Goal: Submit feedback/report problem: Submit feedback/report problem

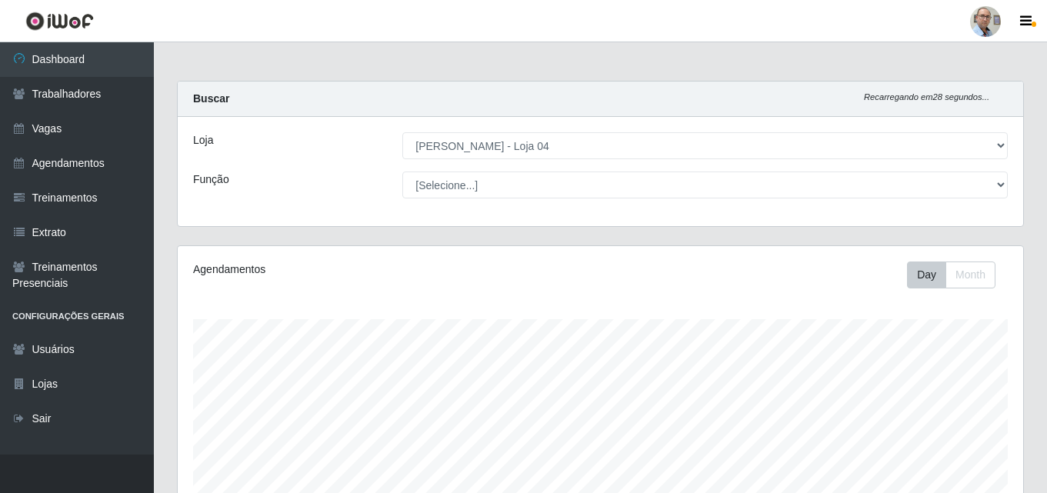
select select "251"
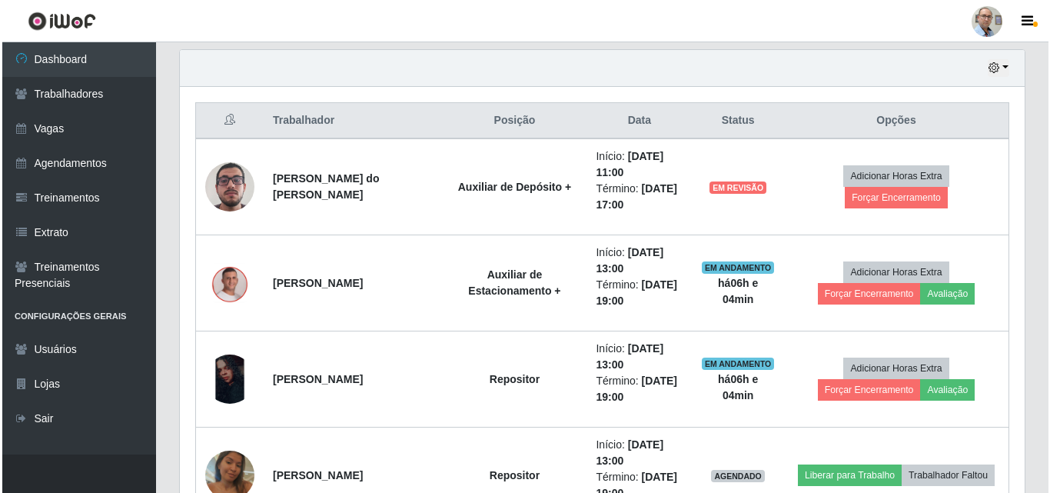
scroll to position [538, 0]
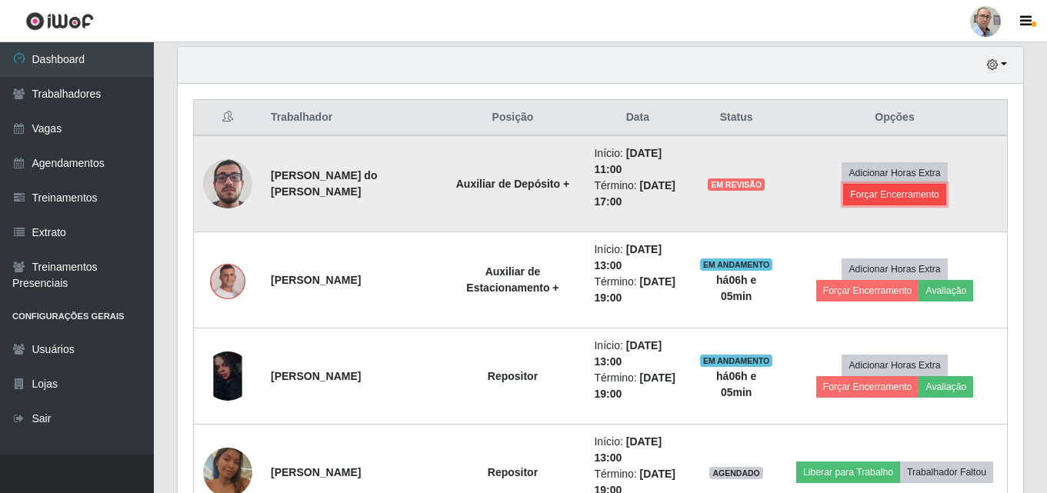
click at [946, 184] on button "Forçar Encerramento" at bounding box center [894, 195] width 103 height 22
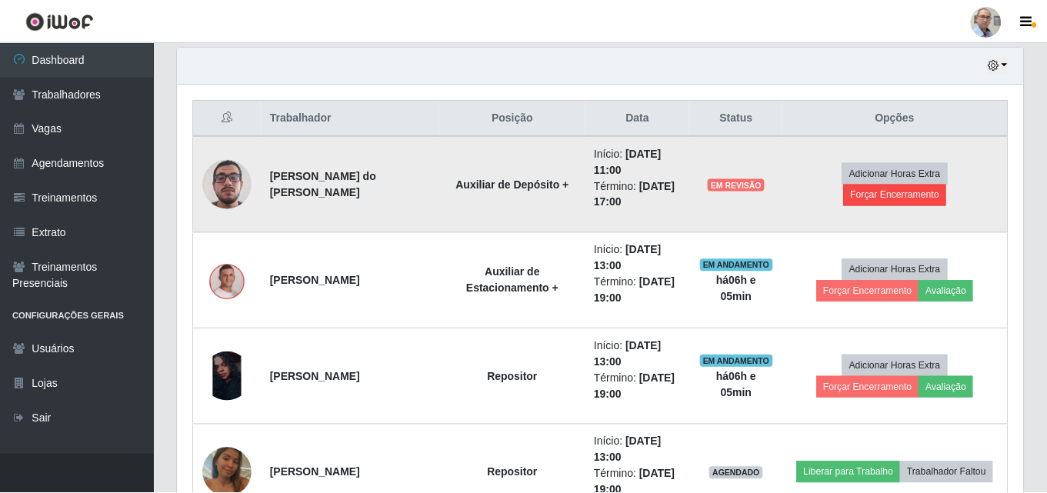
scroll to position [319, 837]
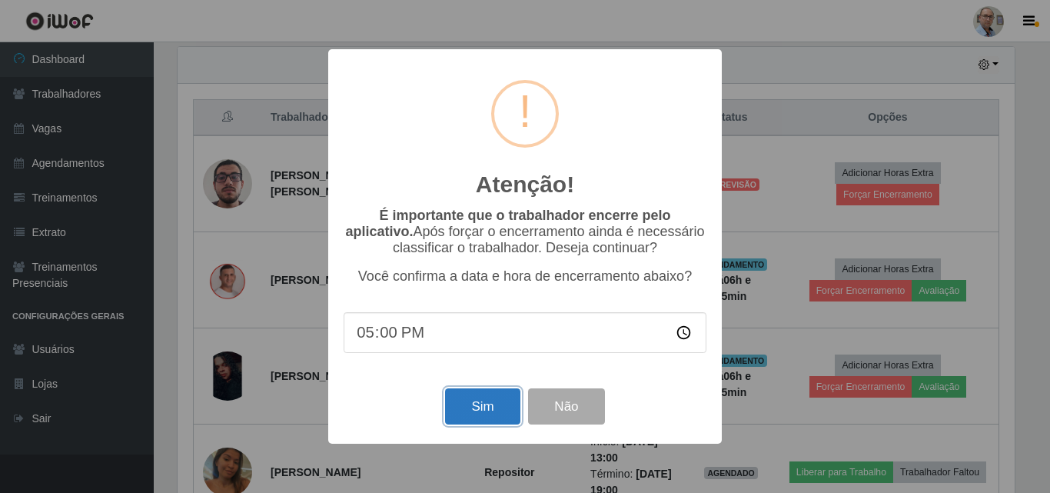
click at [488, 405] on button "Sim" at bounding box center [482, 406] width 75 height 36
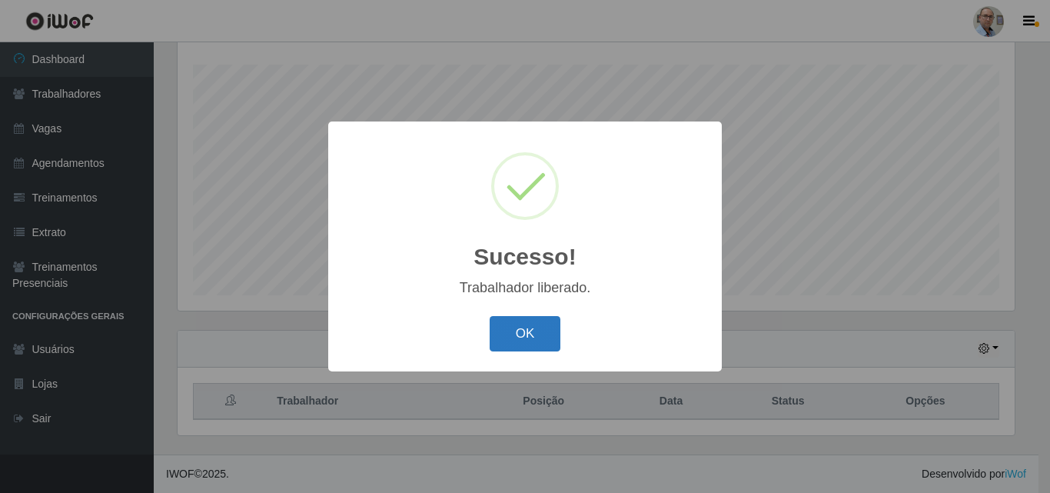
click at [533, 339] on button "OK" at bounding box center [526, 334] width 72 height 36
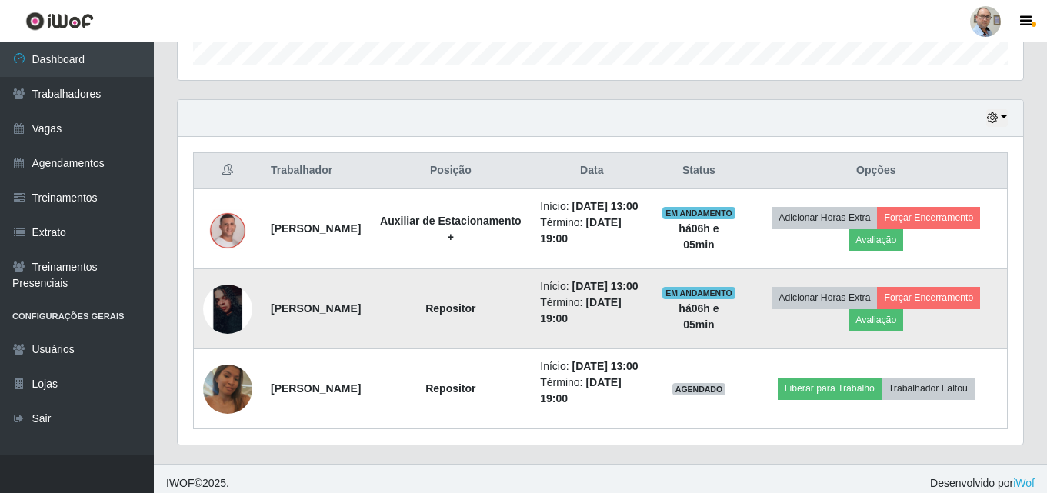
scroll to position [543, 0]
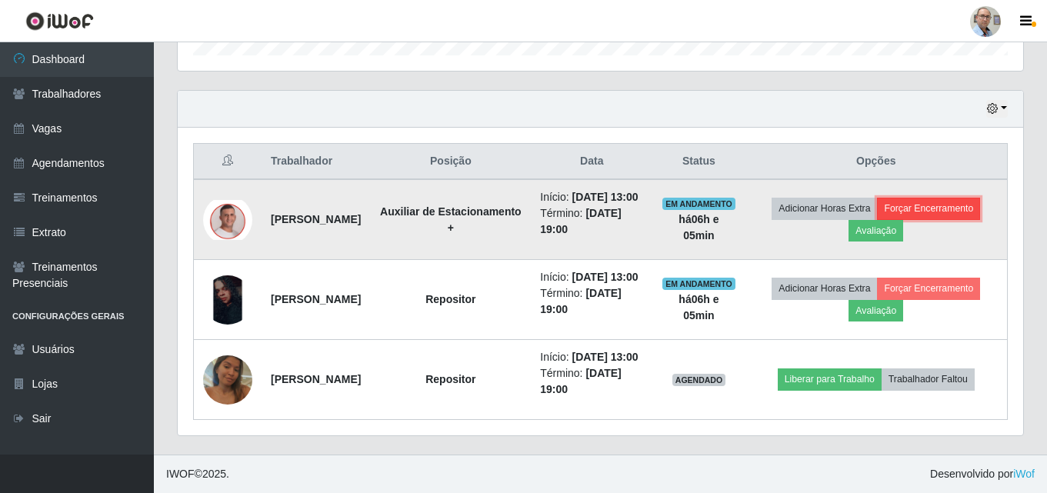
click at [962, 198] on button "Forçar Encerramento" at bounding box center [928, 209] width 103 height 22
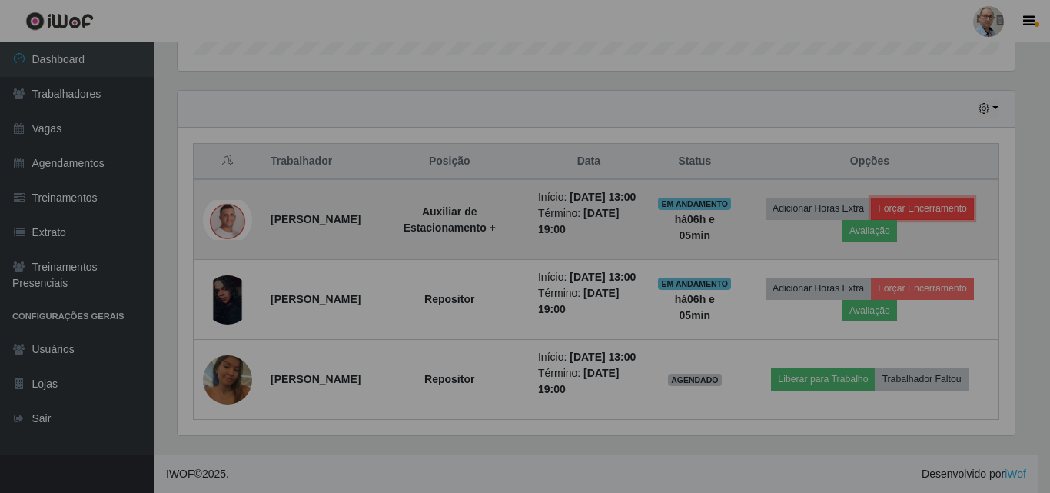
scroll to position [319, 845]
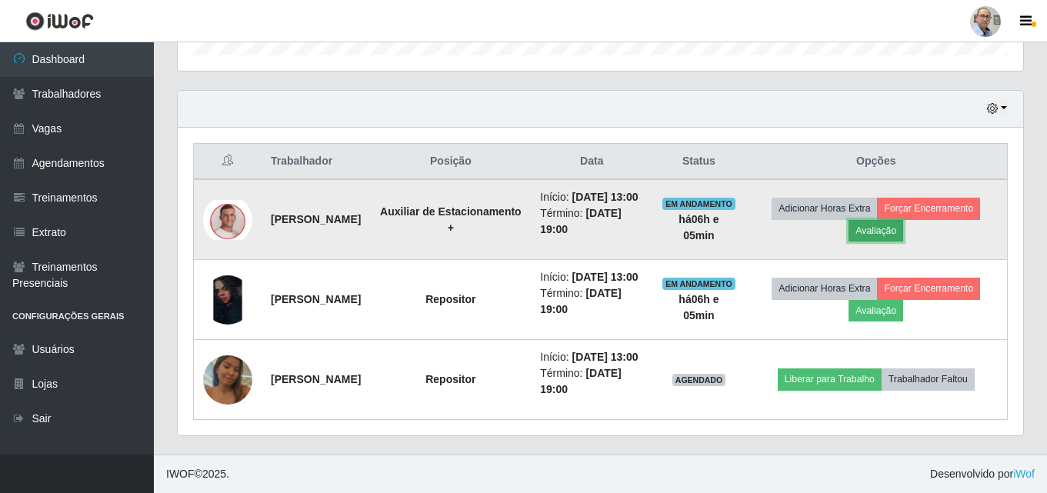
click at [901, 220] on button "Avaliação" at bounding box center [875, 231] width 55 height 22
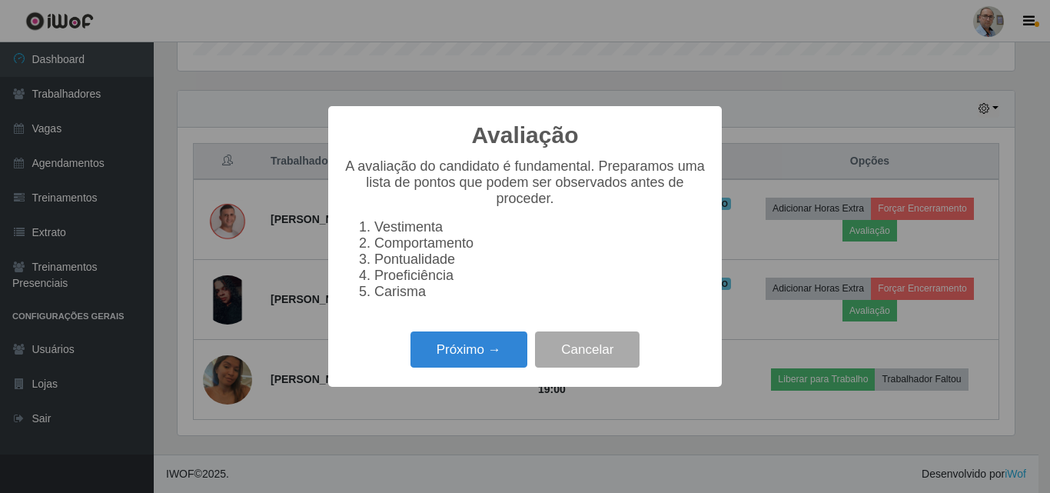
scroll to position [319, 837]
click at [480, 364] on button "Próximo →" at bounding box center [469, 349] width 117 height 36
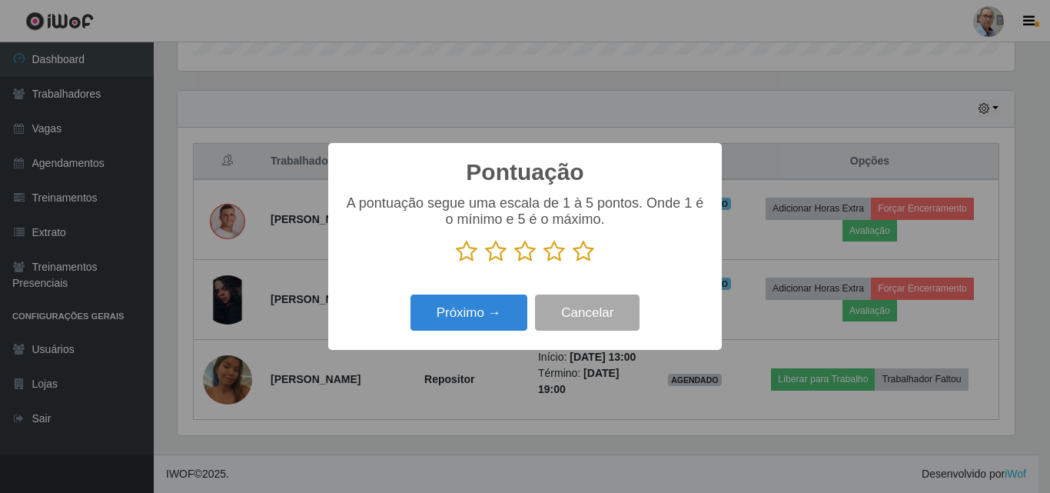
scroll to position [768694, 768176]
click at [586, 252] on icon at bounding box center [584, 251] width 22 height 23
click at [573, 263] on input "radio" at bounding box center [573, 263] width 0 height 0
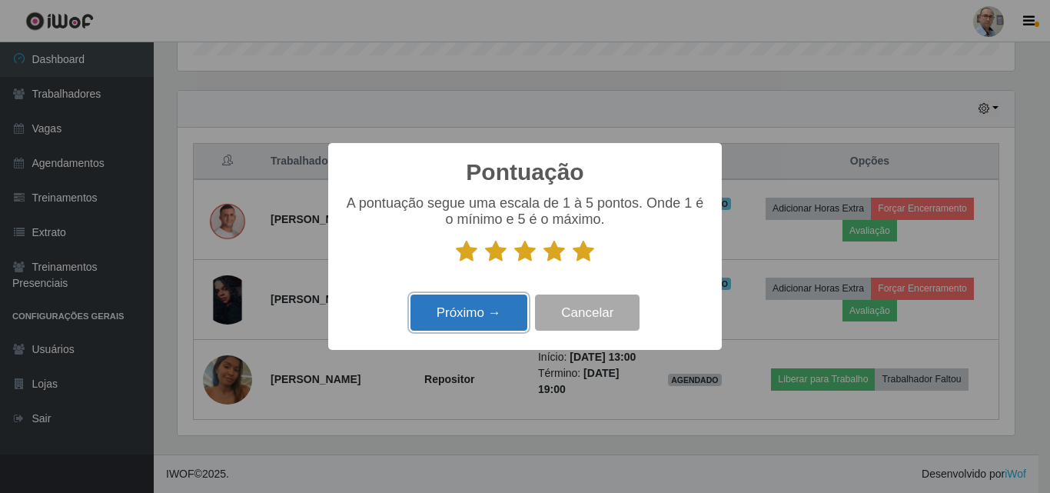
click at [473, 316] on button "Próximo →" at bounding box center [469, 313] width 117 height 36
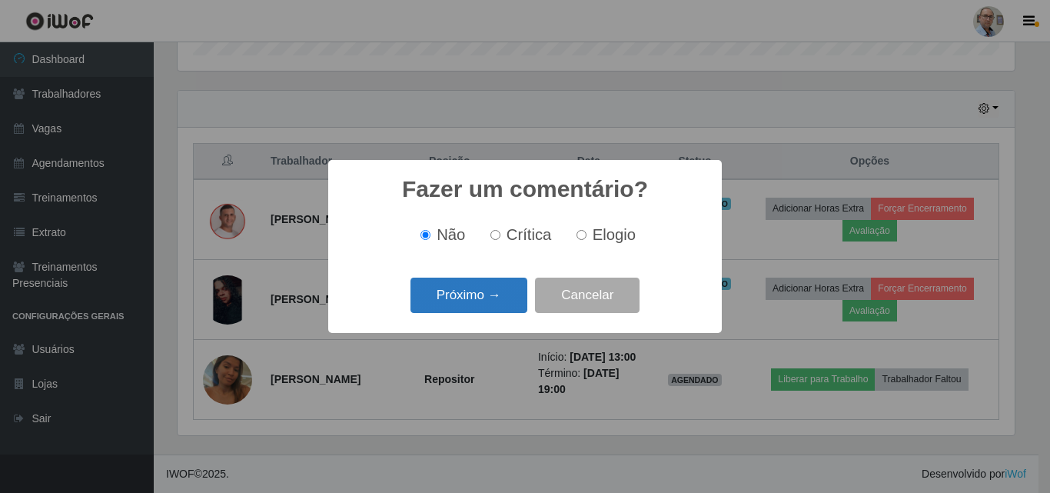
click at [460, 302] on button "Próximo →" at bounding box center [469, 296] width 117 height 36
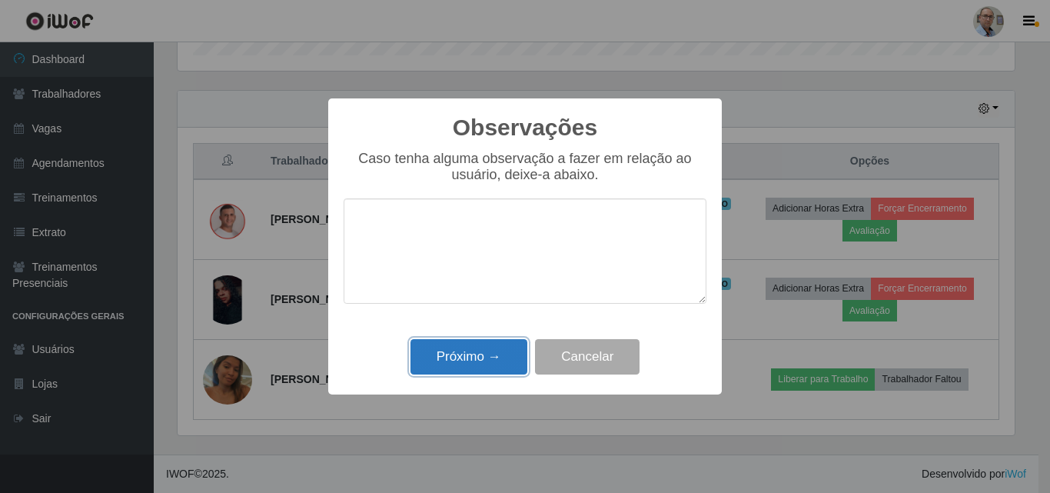
click at [473, 354] on button "Próximo →" at bounding box center [469, 357] width 117 height 36
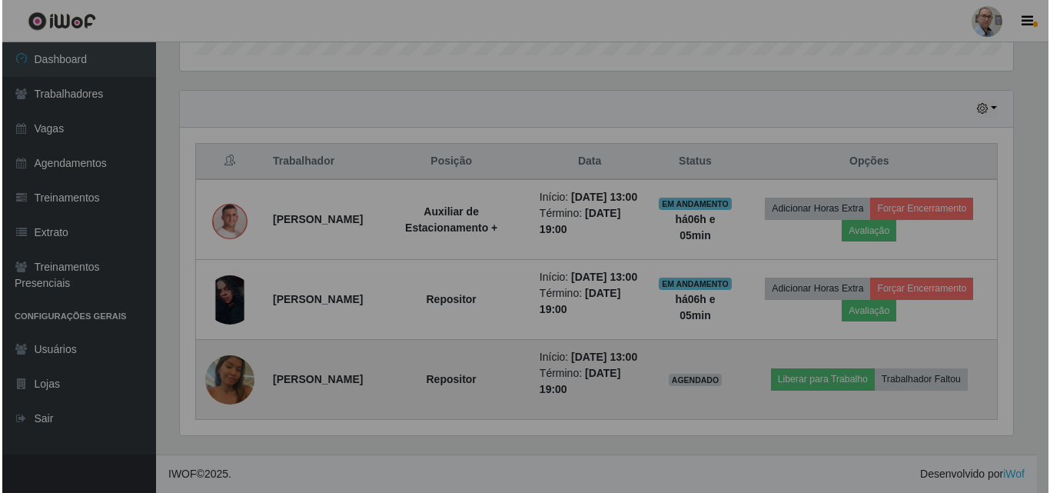
scroll to position [319, 845]
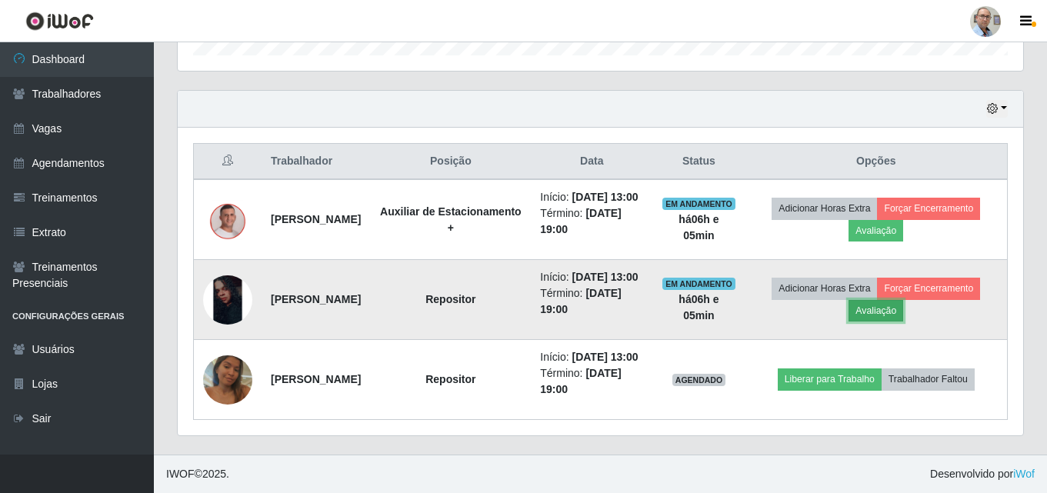
click at [890, 300] on button "Avaliação" at bounding box center [875, 311] width 55 height 22
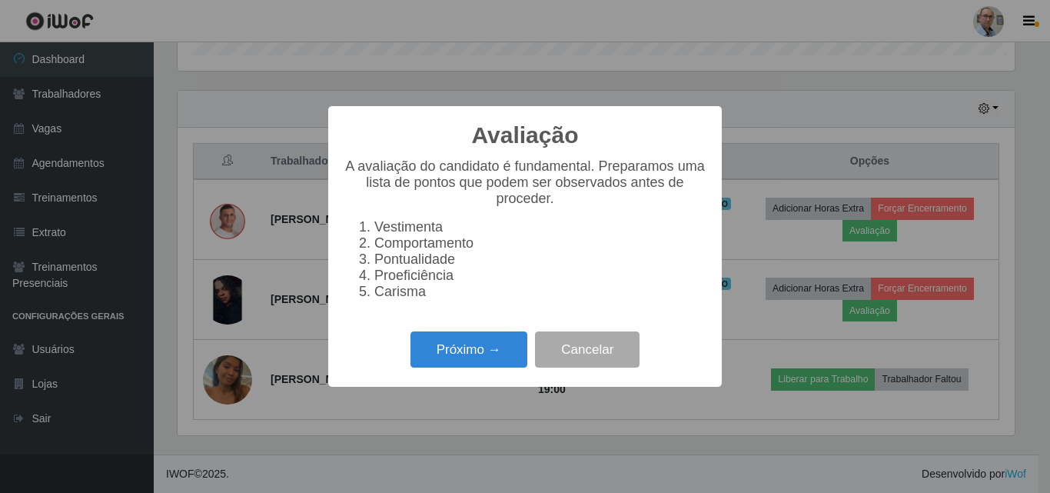
scroll to position [319, 837]
click at [479, 346] on button "Próximo →" at bounding box center [469, 349] width 117 height 36
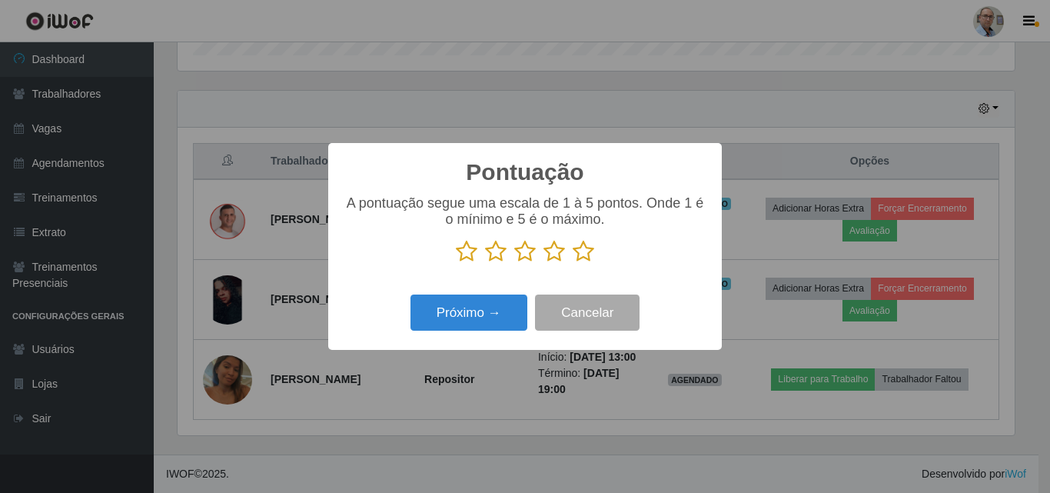
click at [584, 251] on icon at bounding box center [584, 251] width 22 height 23
click at [573, 263] on input "radio" at bounding box center [573, 263] width 0 height 0
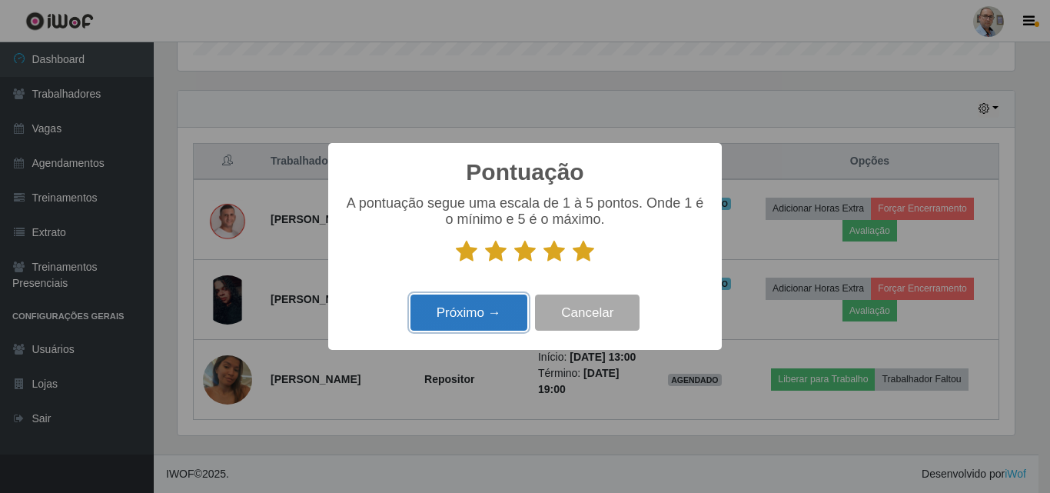
click at [471, 311] on button "Próximo →" at bounding box center [469, 313] width 117 height 36
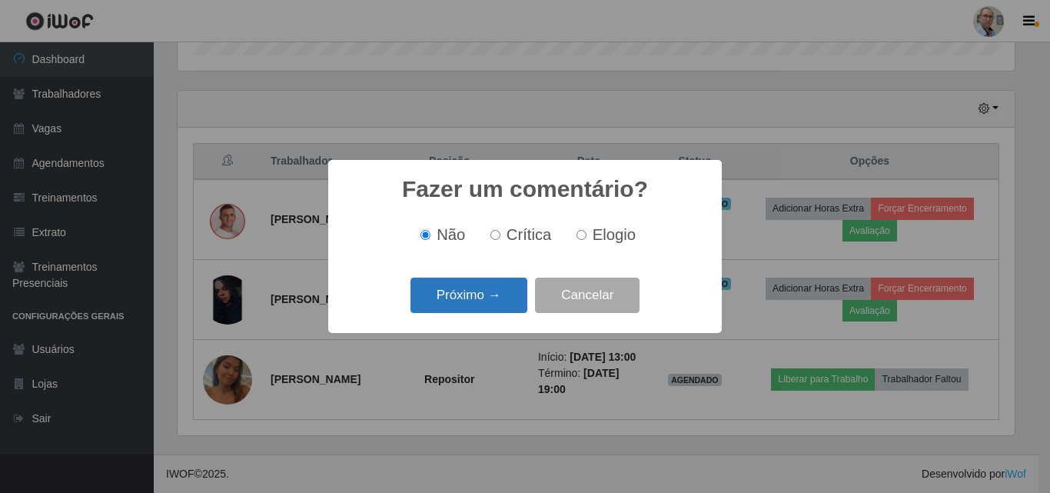
click at [460, 300] on button "Próximo →" at bounding box center [469, 296] width 117 height 36
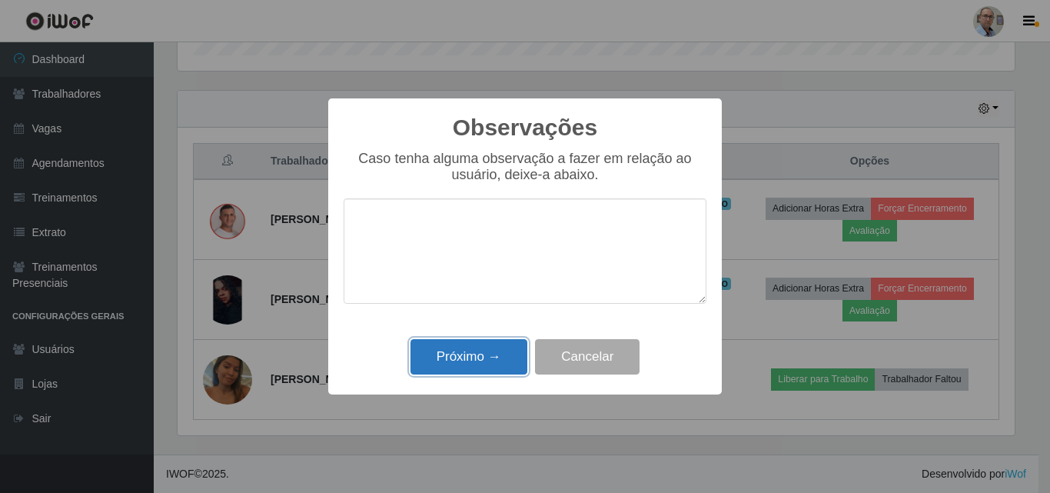
click at [475, 362] on button "Próximo →" at bounding box center [469, 357] width 117 height 36
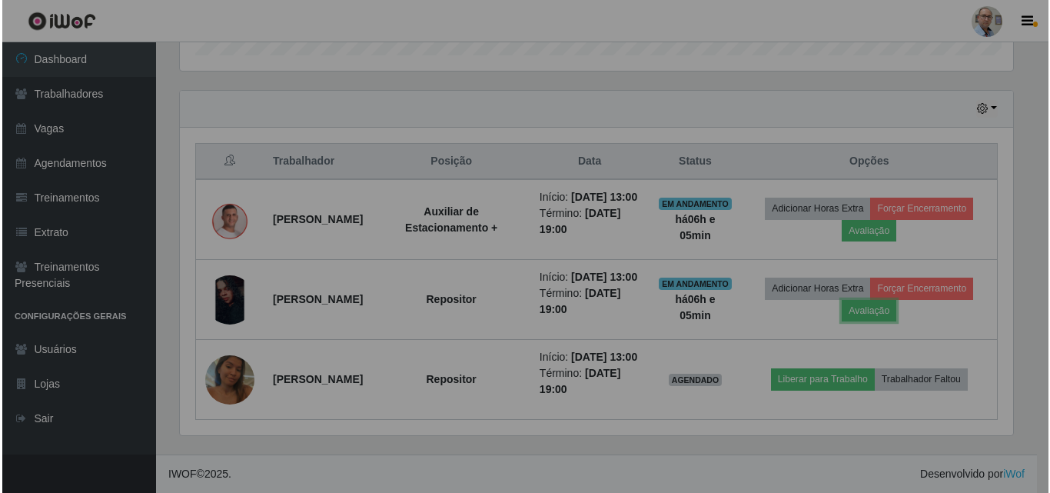
scroll to position [319, 845]
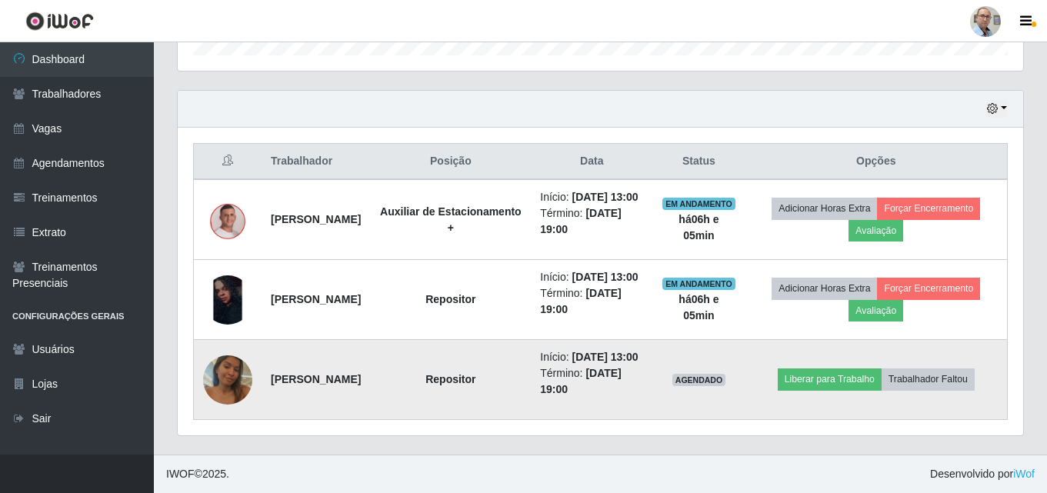
click at [224, 361] on img at bounding box center [227, 380] width 49 height 88
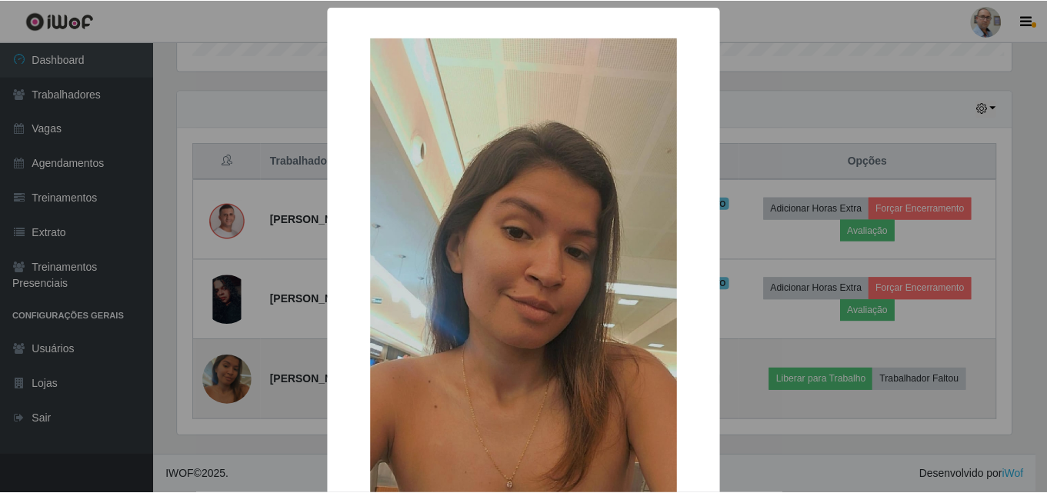
scroll to position [0, 0]
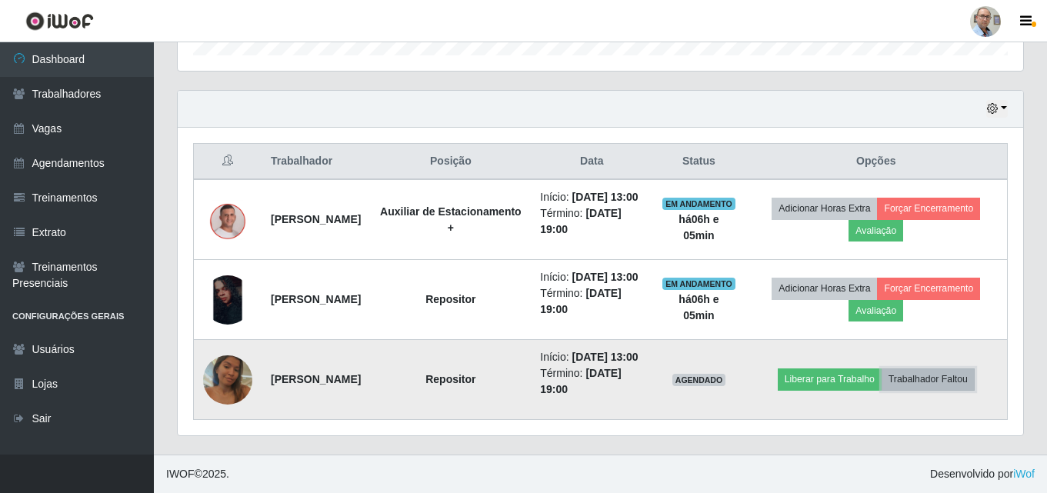
click at [946, 370] on button "Trabalhador Faltou" at bounding box center [927, 379] width 93 height 22
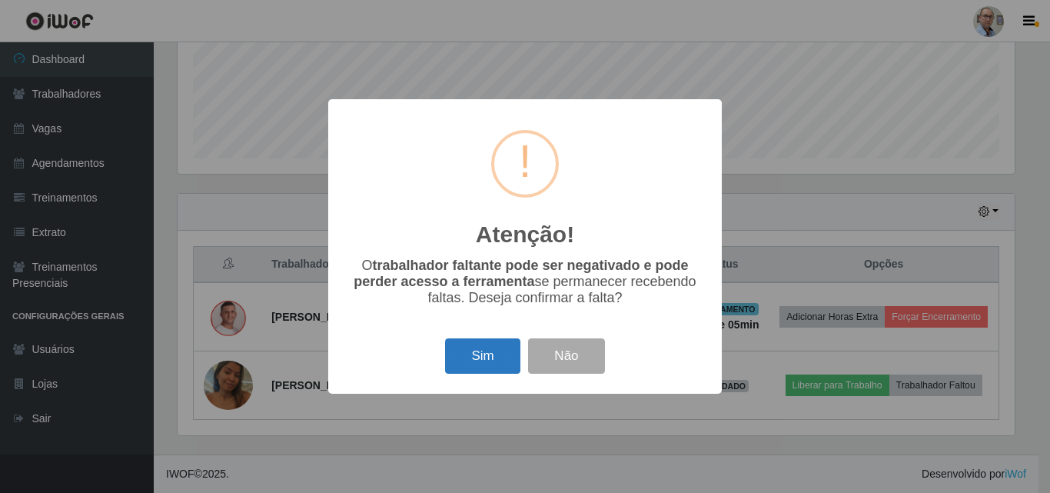
click at [488, 355] on button "Sim" at bounding box center [482, 356] width 75 height 36
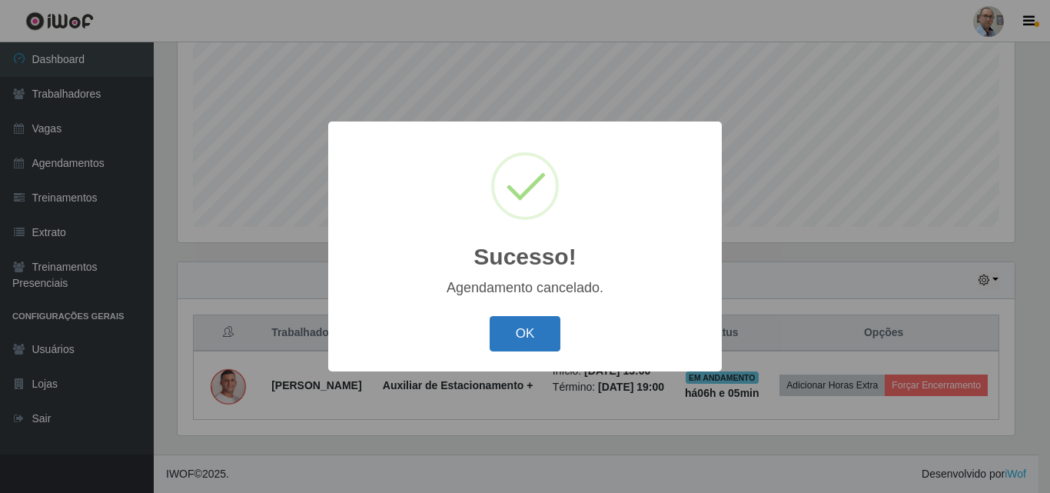
click at [511, 338] on button "OK" at bounding box center [526, 334] width 72 height 36
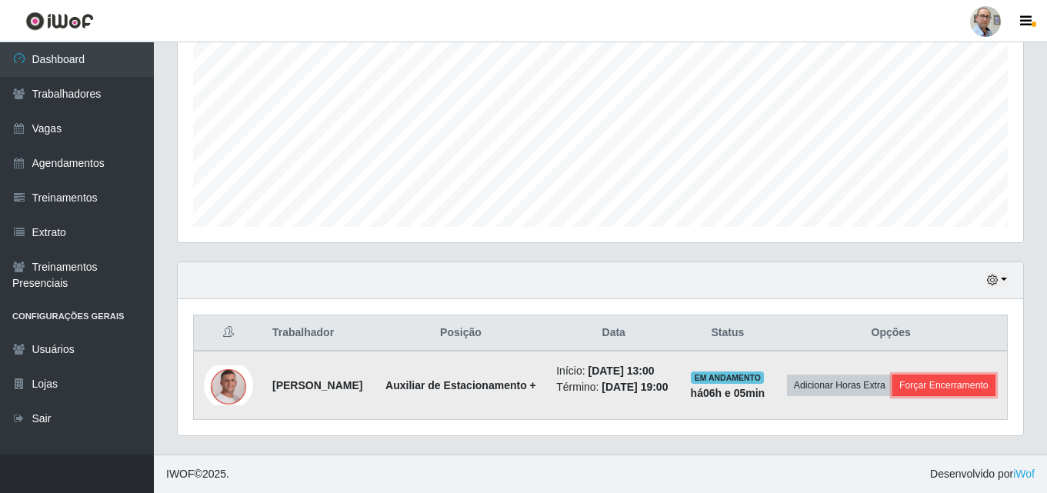
click at [892, 379] on button "Forçar Encerramento" at bounding box center [943, 386] width 103 height 22
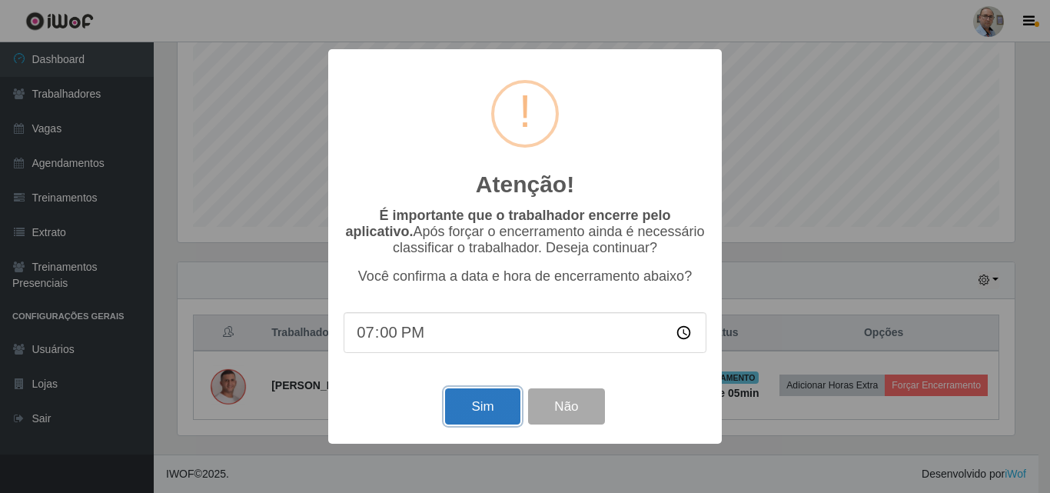
click at [480, 404] on button "Sim" at bounding box center [482, 406] width 75 height 36
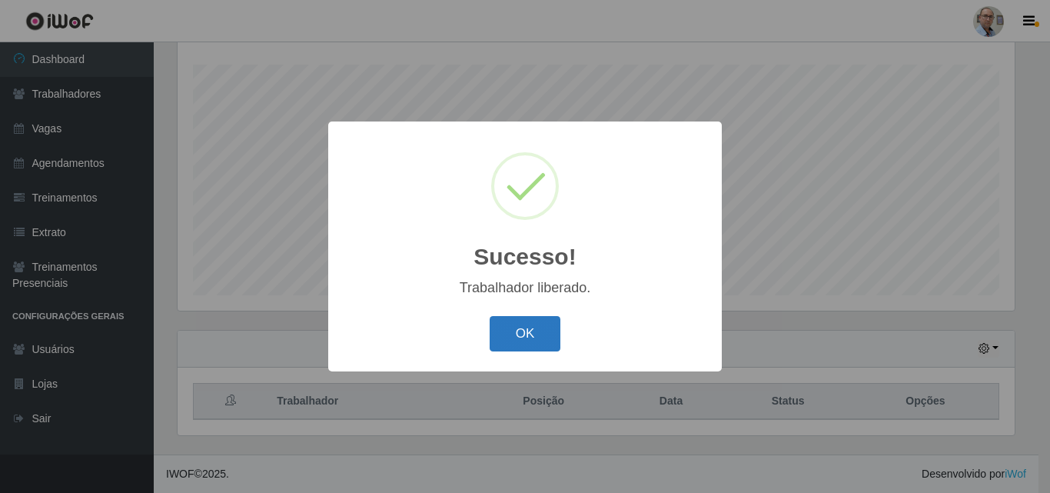
click at [521, 327] on button "OK" at bounding box center [526, 334] width 72 height 36
